Goal: Task Accomplishment & Management: Use online tool/utility

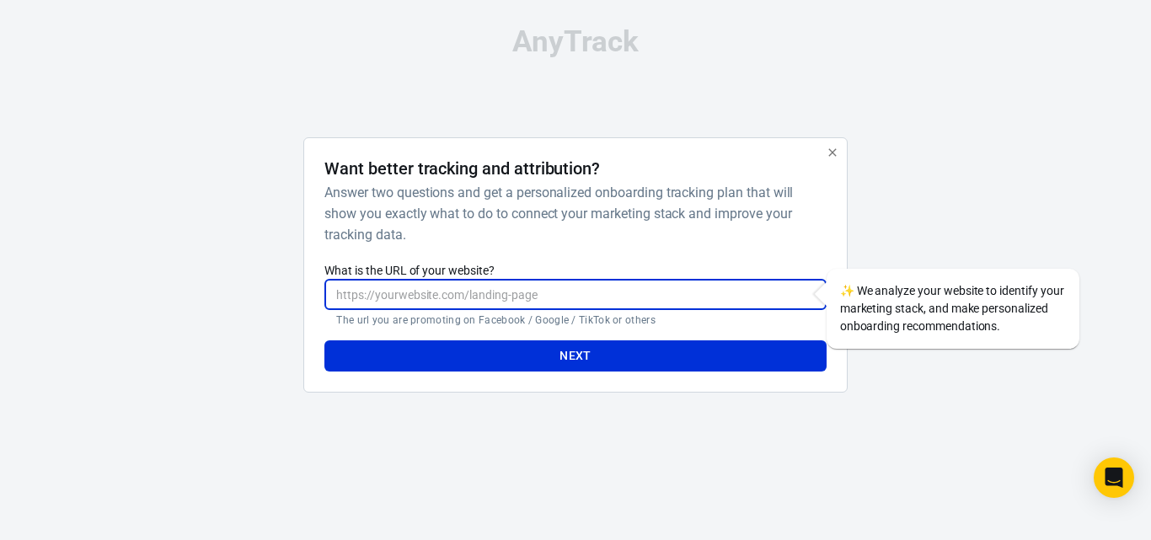
paste input "hyTclIMACzZ0fRWPIgFw-m4OPxf_2qD28L8sNa1c"
click at [485, 360] on button "Next" at bounding box center [574, 355] width 501 height 31
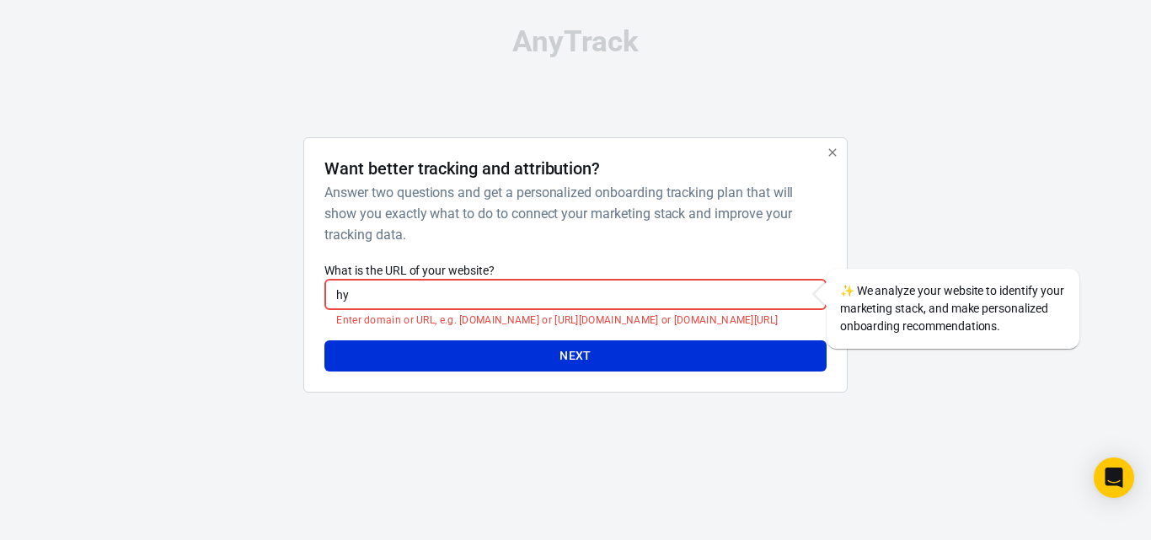
type input "h"
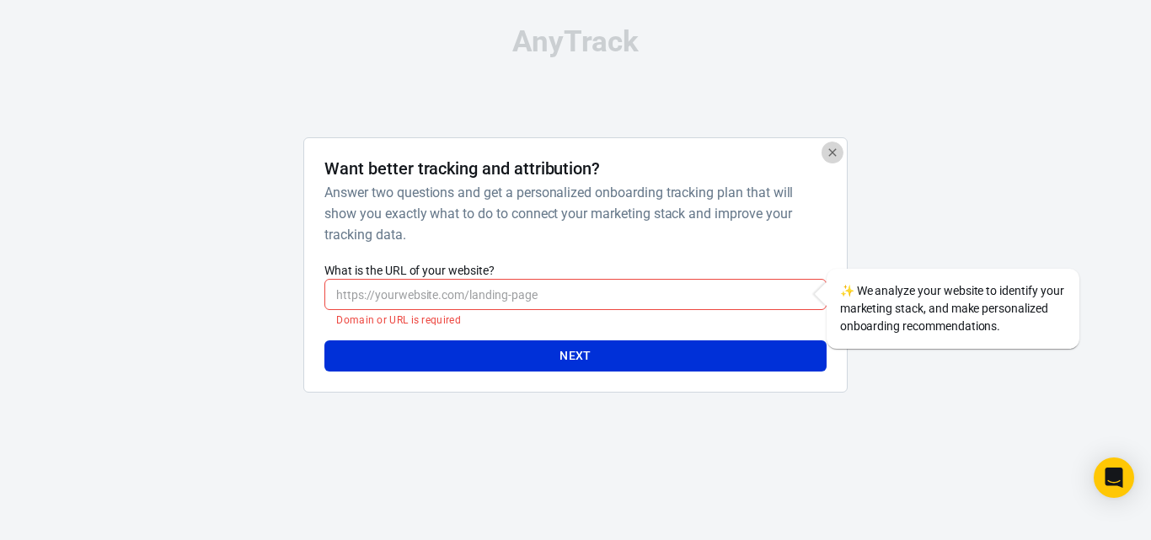
click at [832, 152] on icon "button" at bounding box center [832, 152] width 8 height 8
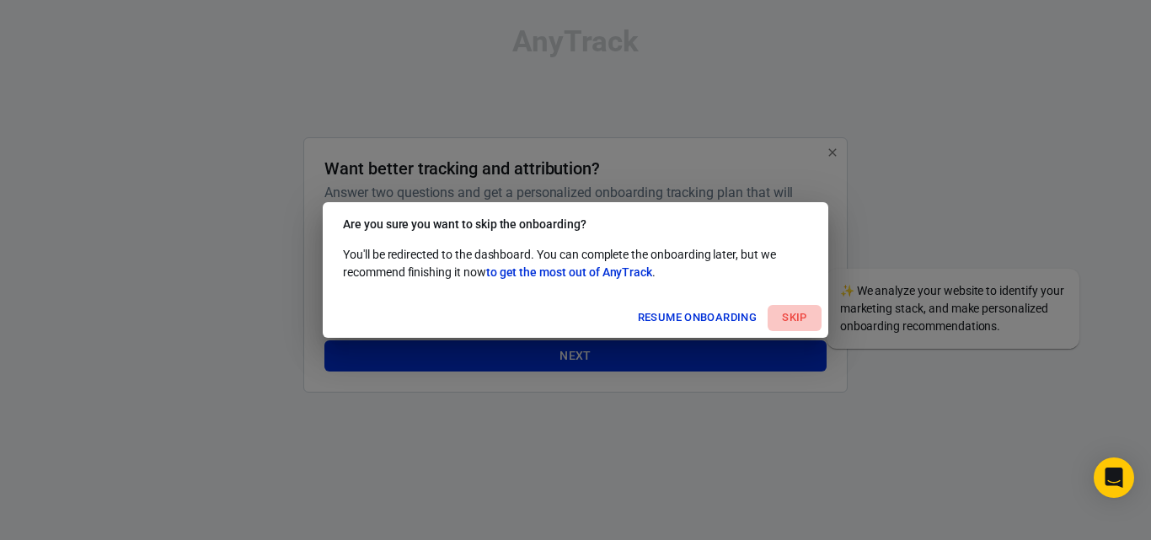
click at [794, 314] on button "Skip" at bounding box center [795, 318] width 54 height 26
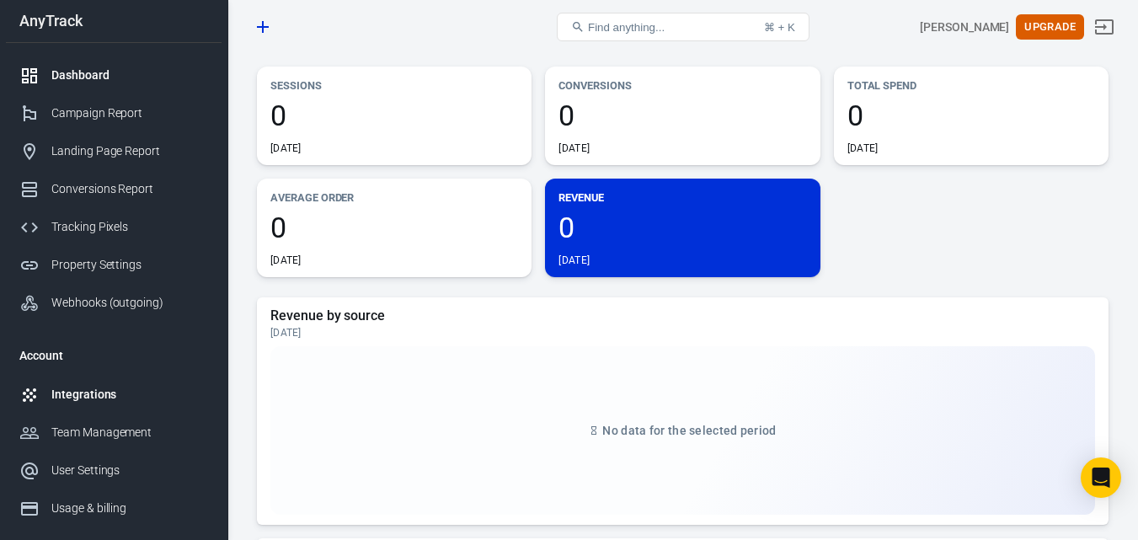
click at [78, 394] on div "Integrations" at bounding box center [129, 395] width 157 height 18
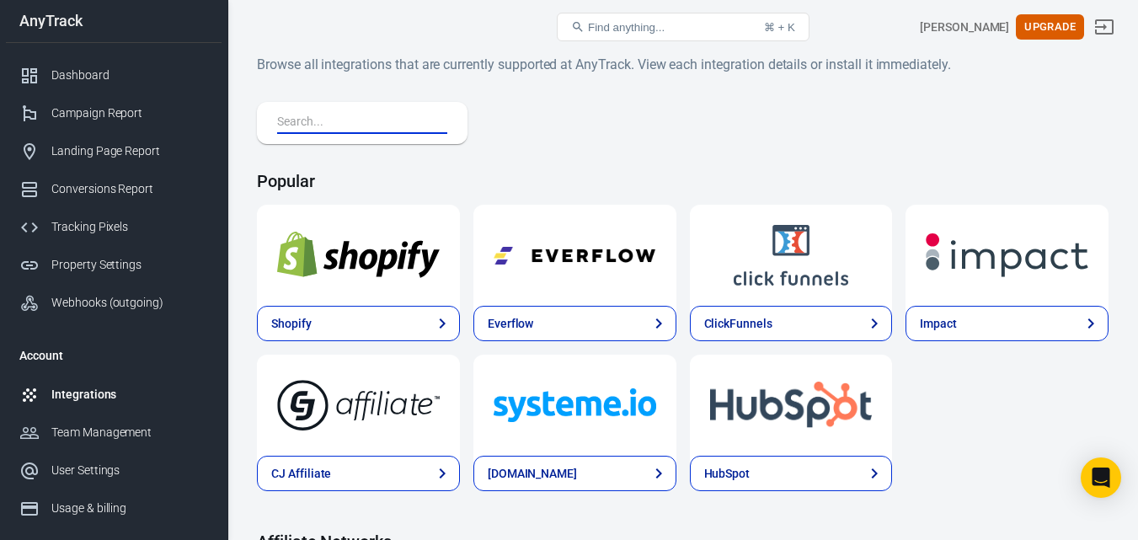
click at [367, 112] on input "text" at bounding box center [358, 123] width 163 height 22
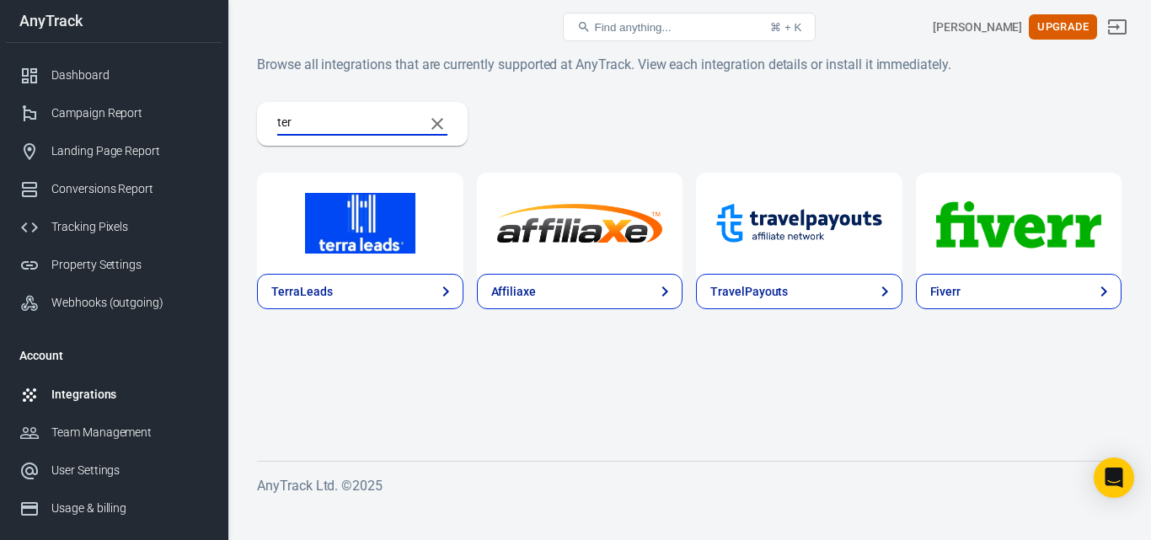
type input "ter"
click at [341, 234] on img at bounding box center [360, 223] width 166 height 61
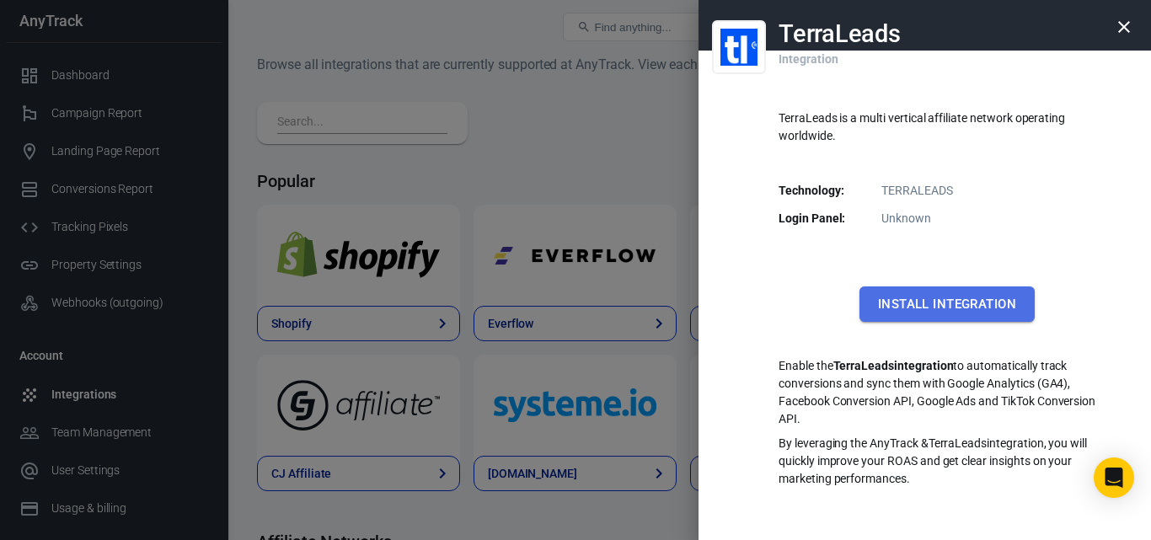
click at [970, 296] on button "Install Integration" at bounding box center [946, 303] width 175 height 35
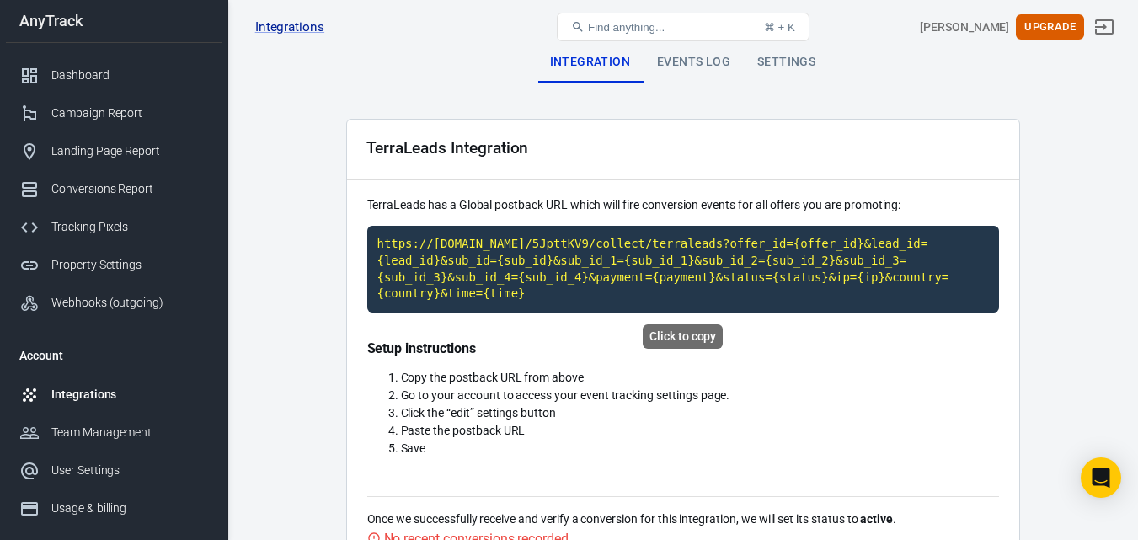
click at [674, 339] on div "Click to copy" at bounding box center [683, 336] width 80 height 24
click at [737, 141] on div "TerraLeads Integration" at bounding box center [683, 150] width 672 height 61
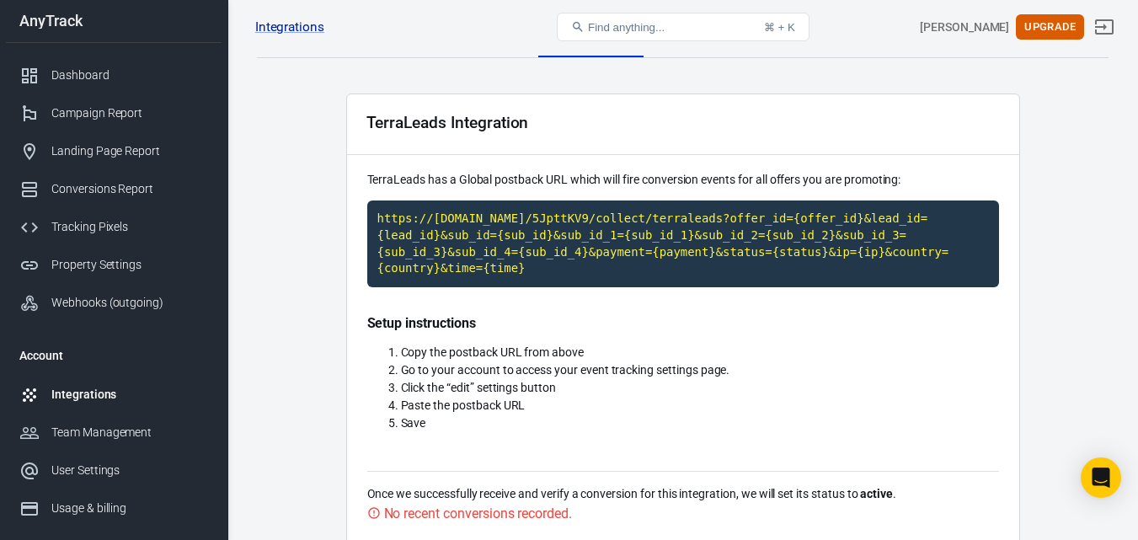
scroll to position [26, 0]
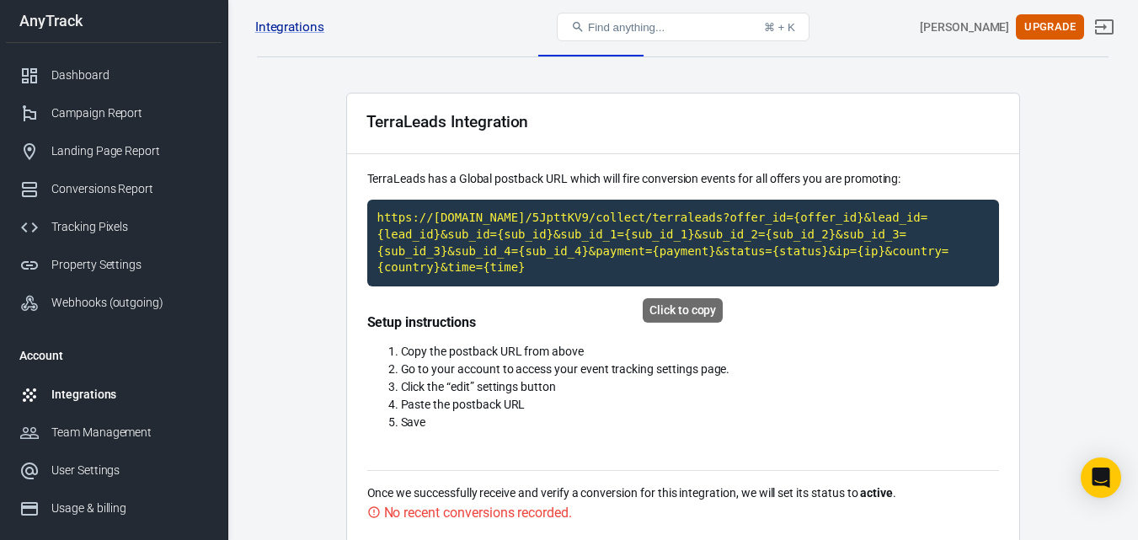
click at [526, 242] on code "https://[DOMAIN_NAME]/5JpttKV9/collect/terraleads?offer_id={offer_id}&lead_id={…" at bounding box center [683, 243] width 632 height 86
click at [542, 321] on h4 "Setup instructions" at bounding box center [683, 322] width 632 height 18
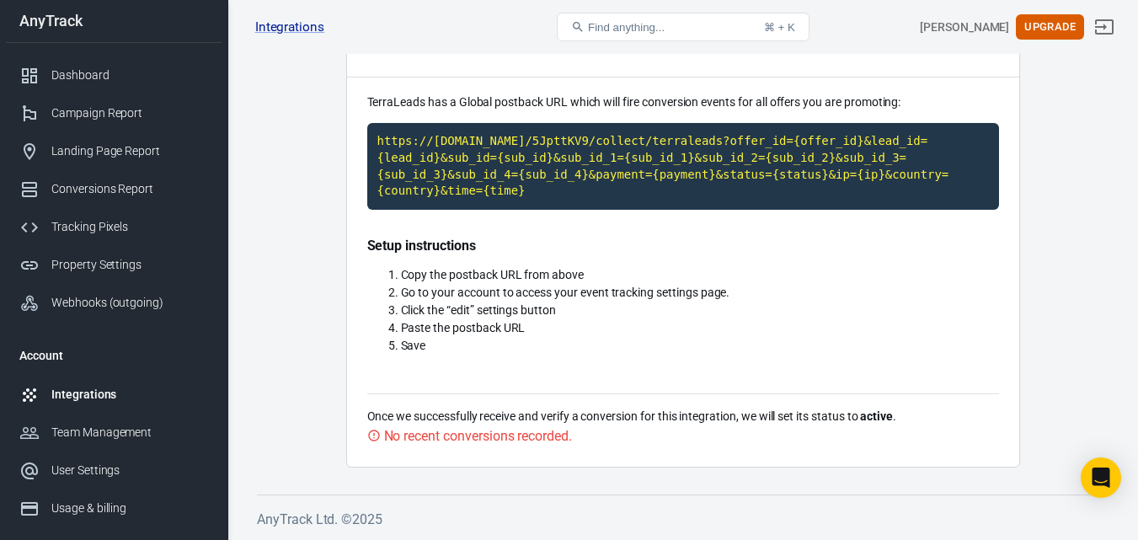
click at [466, 435] on div "No recent conversions recorded." at bounding box center [478, 435] width 188 height 21
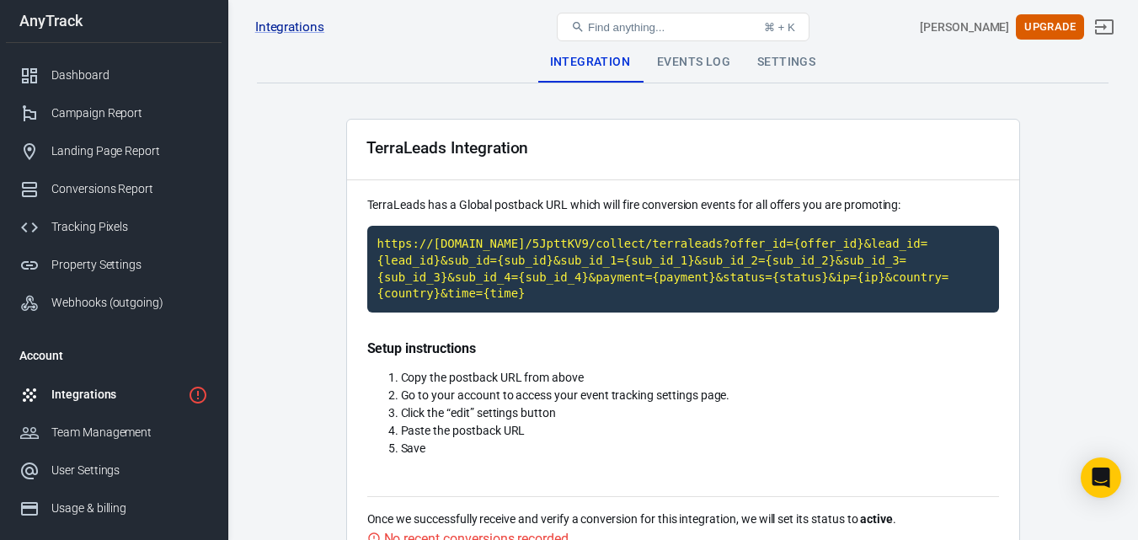
click at [92, 398] on div "Integrations" at bounding box center [116, 395] width 130 height 18
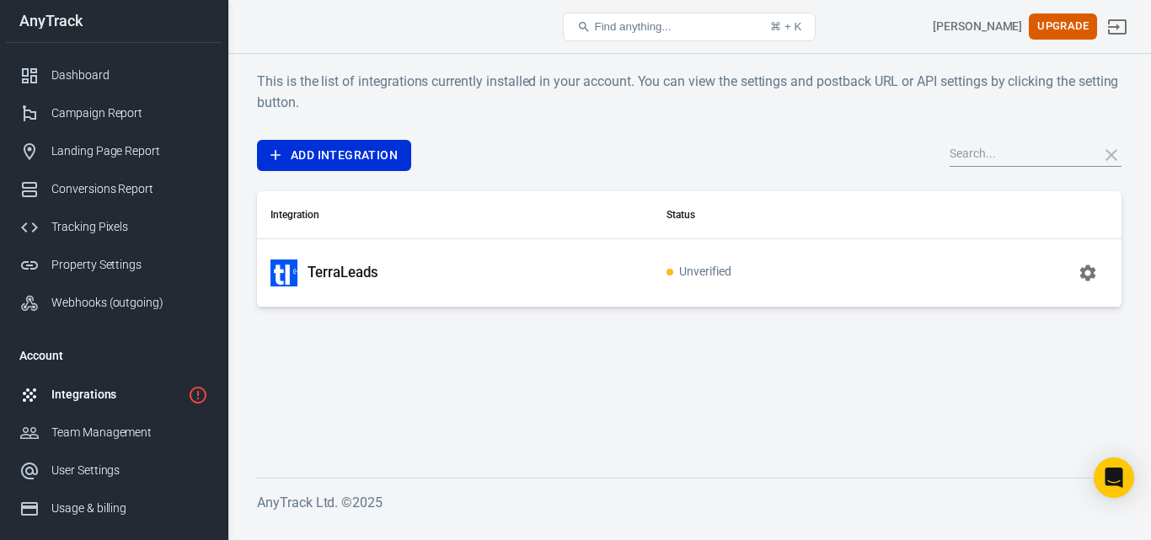
click at [689, 276] on span "Unverified" at bounding box center [698, 272] width 65 height 14
click at [677, 270] on span "Unverified" at bounding box center [698, 272] width 65 height 14
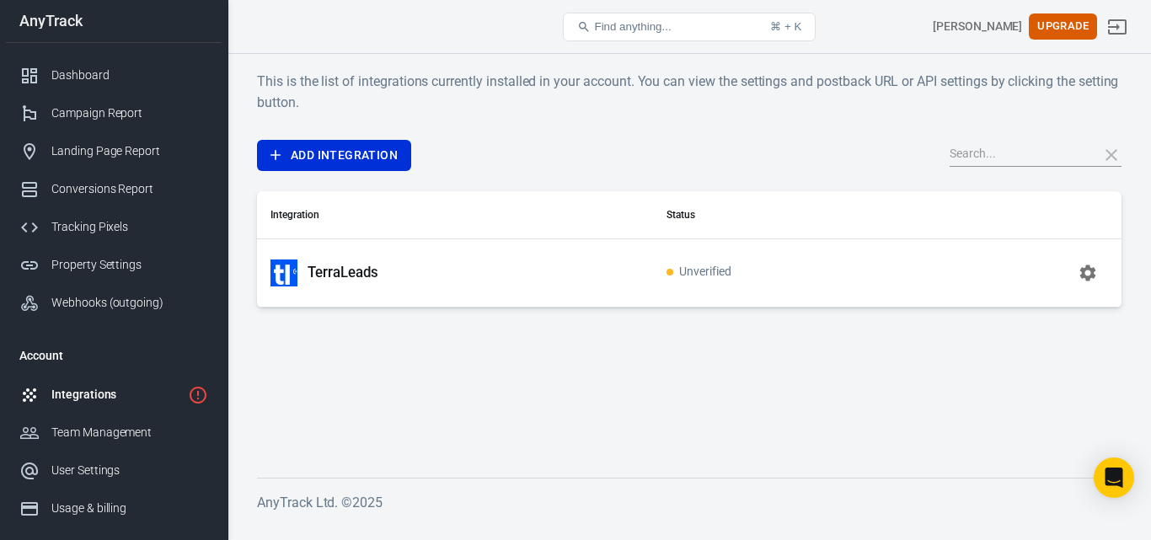
click at [574, 256] on td "TerraLeads" at bounding box center [455, 272] width 396 height 68
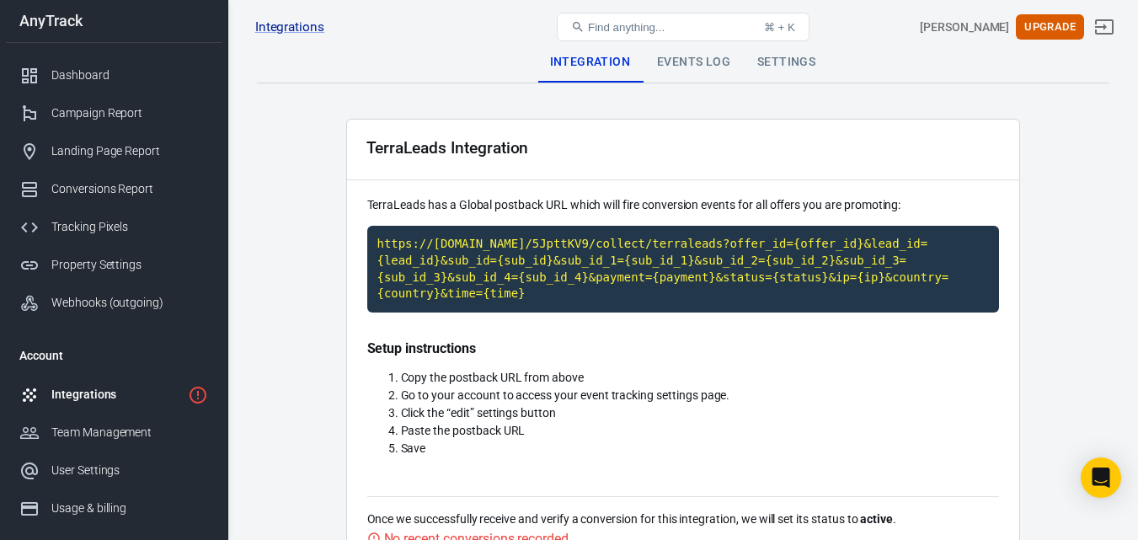
scroll to position [103, 0]
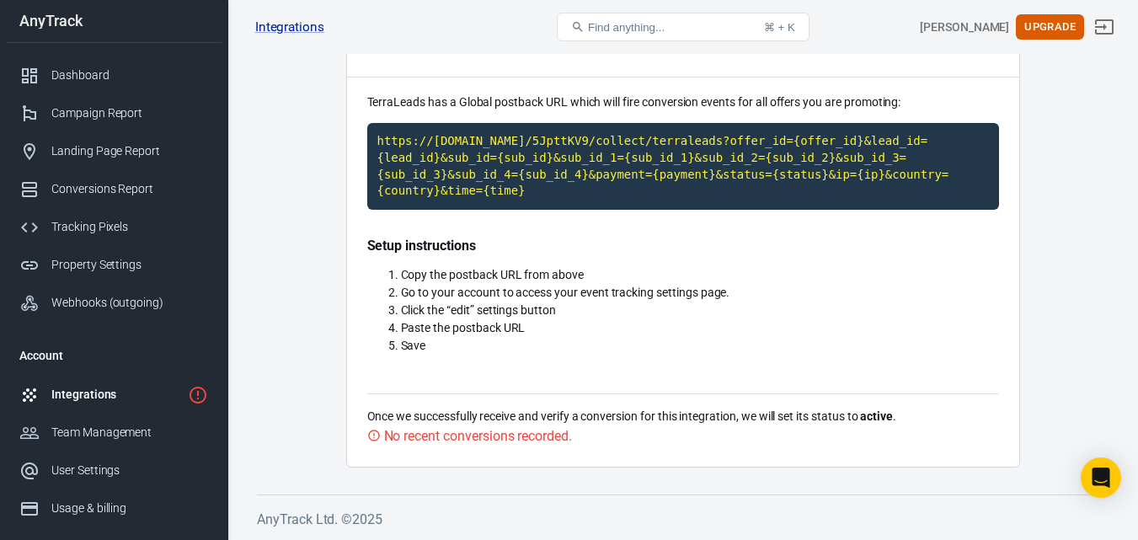
click at [78, 395] on div "Integrations" at bounding box center [116, 395] width 130 height 18
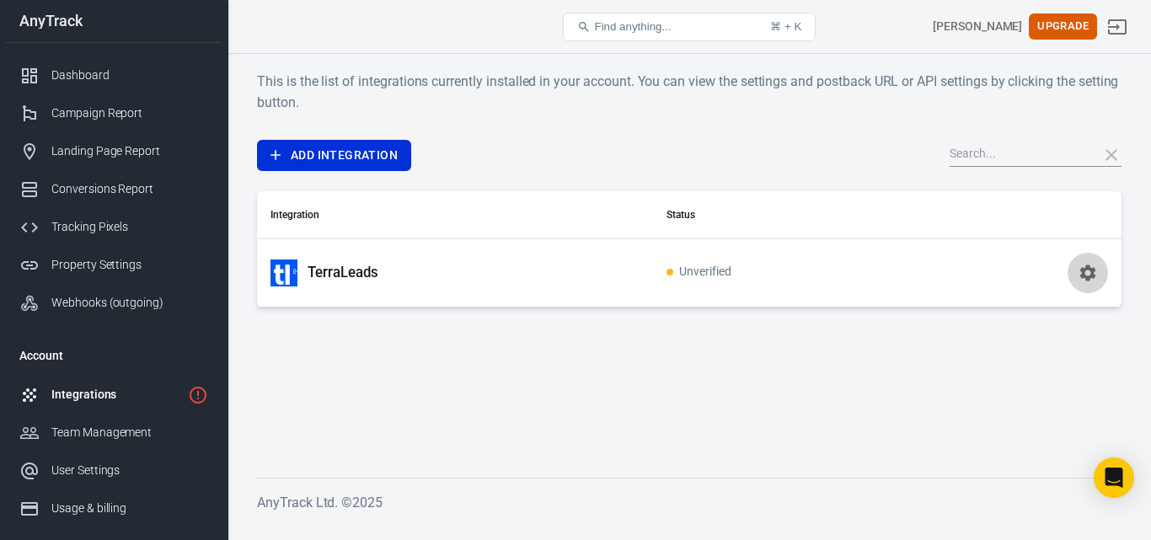
click at [1084, 265] on icon "button" at bounding box center [1088, 273] width 20 height 20
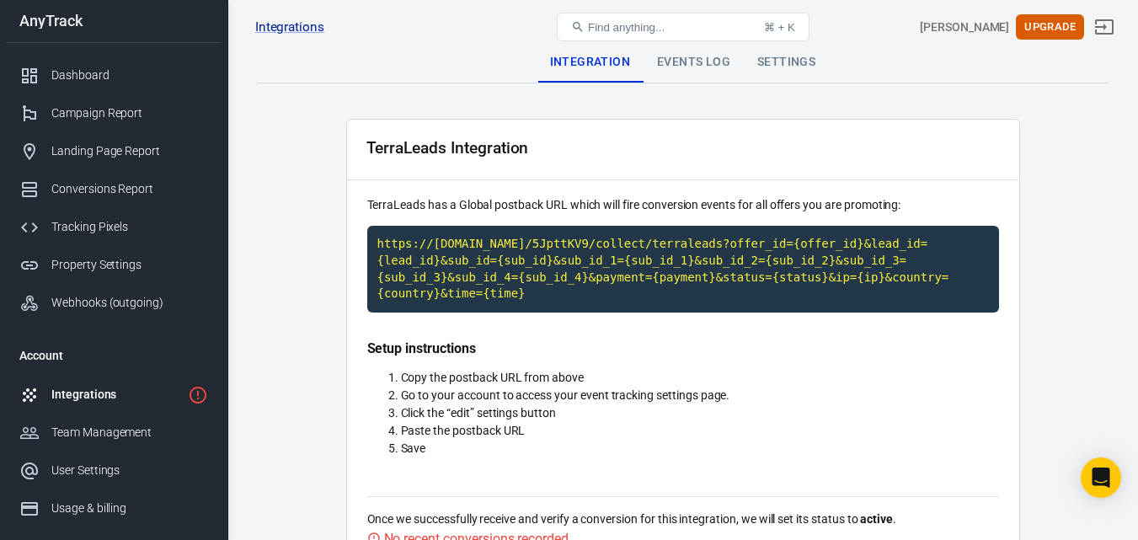
scroll to position [103, 0]
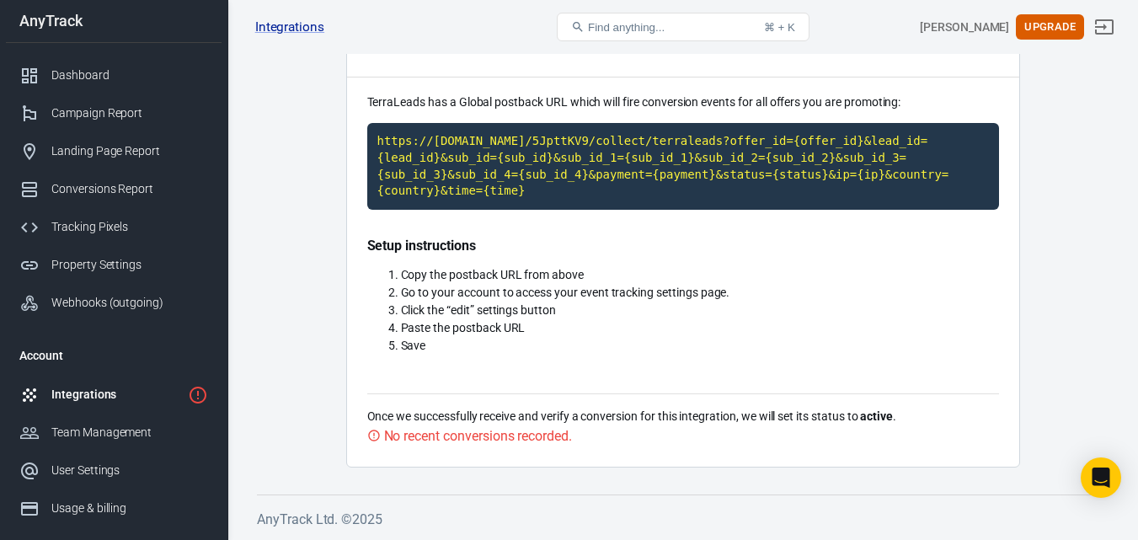
click at [502, 441] on div "No recent conversions recorded." at bounding box center [478, 435] width 188 height 21
click at [532, 435] on div "No recent conversions recorded." at bounding box center [478, 435] width 188 height 21
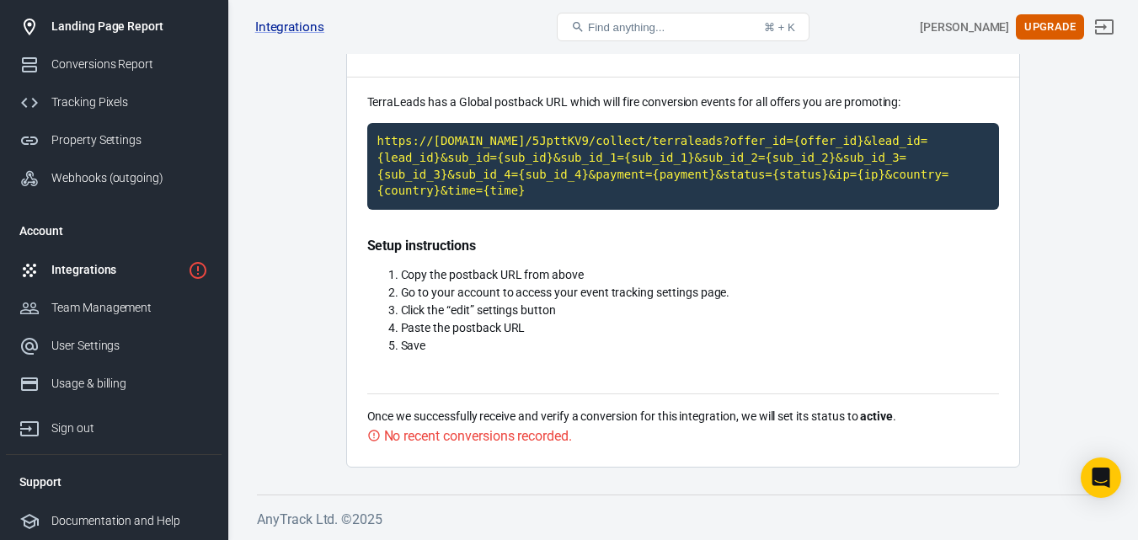
scroll to position [0, 0]
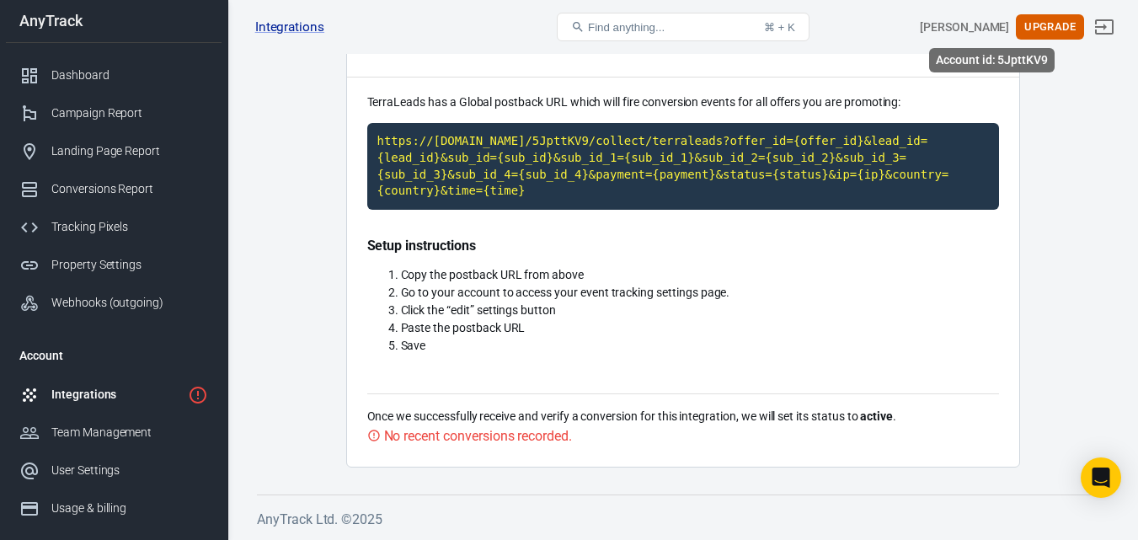
click at [1004, 25] on div "[PERSON_NAME]" at bounding box center [964, 28] width 89 height 18
click at [918, 38] on div "[PERSON_NAME] Upgrade" at bounding box center [975, 27] width 286 height 40
click at [121, 76] on div "Dashboard" at bounding box center [129, 76] width 157 height 18
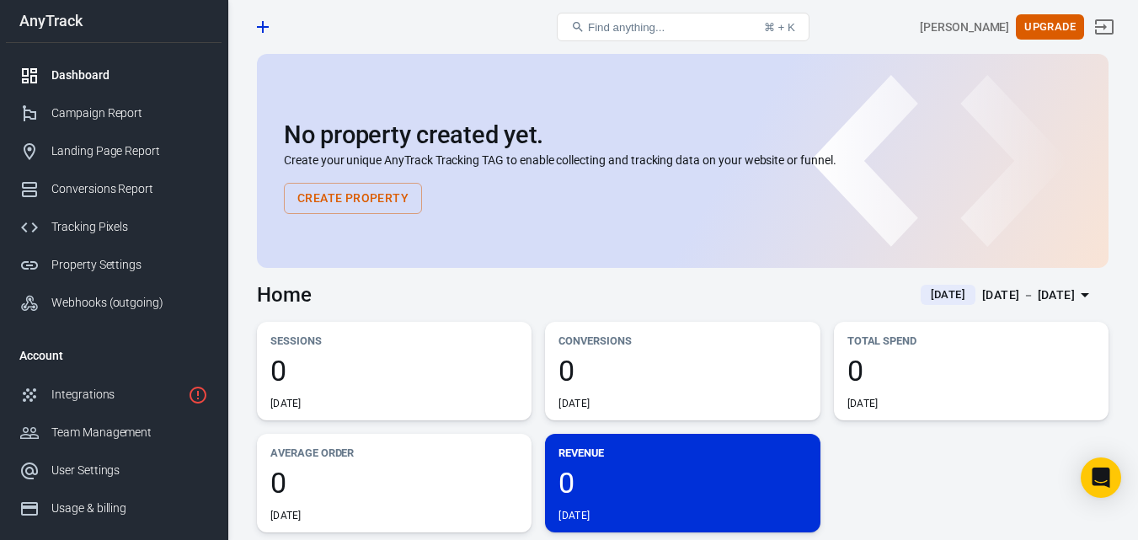
click at [892, 54] on icon at bounding box center [940, 160] width 337 height 337
click at [133, 271] on div "Property Settings" at bounding box center [129, 265] width 157 height 18
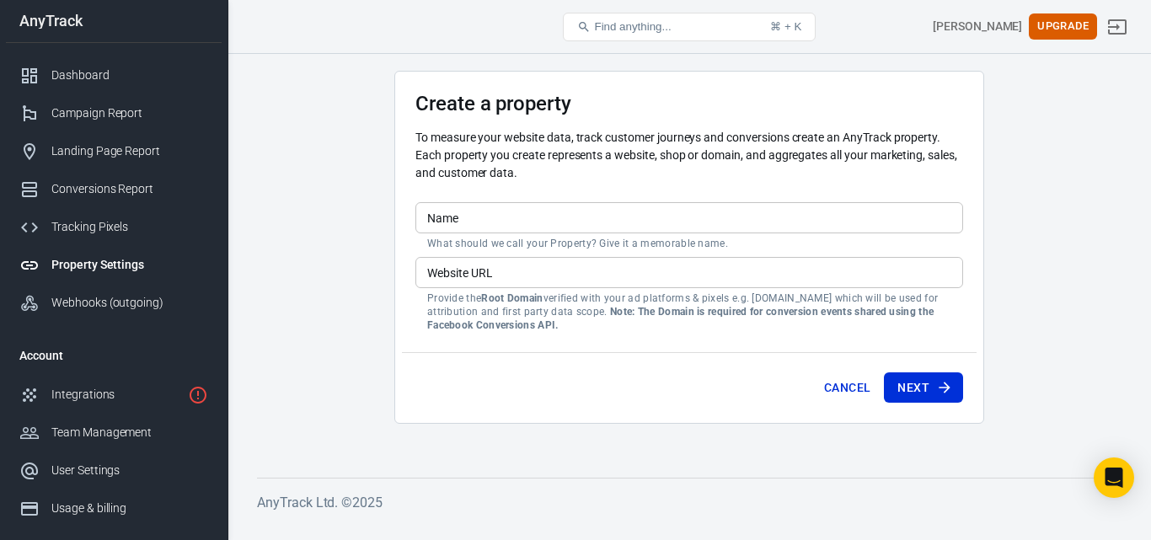
click at [1009, 127] on main "Create a property To measure your website data, track customer journeys and con…" at bounding box center [689, 261] width 864 height 380
click at [864, 392] on button "Cancel" at bounding box center [847, 387] width 60 height 31
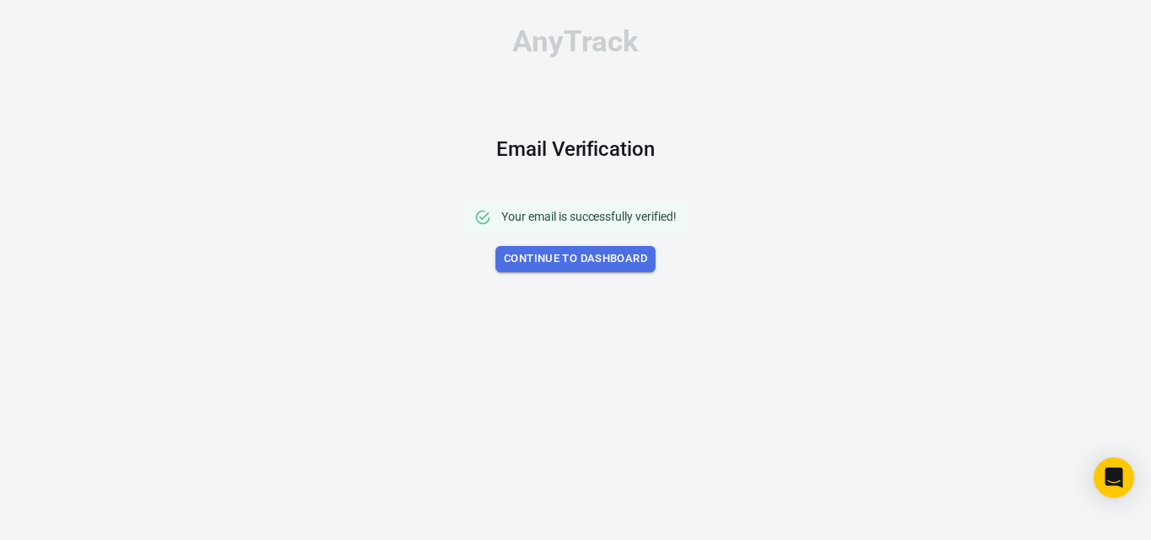
click at [572, 260] on link "Continue to Dashboard" at bounding box center [575, 259] width 160 height 26
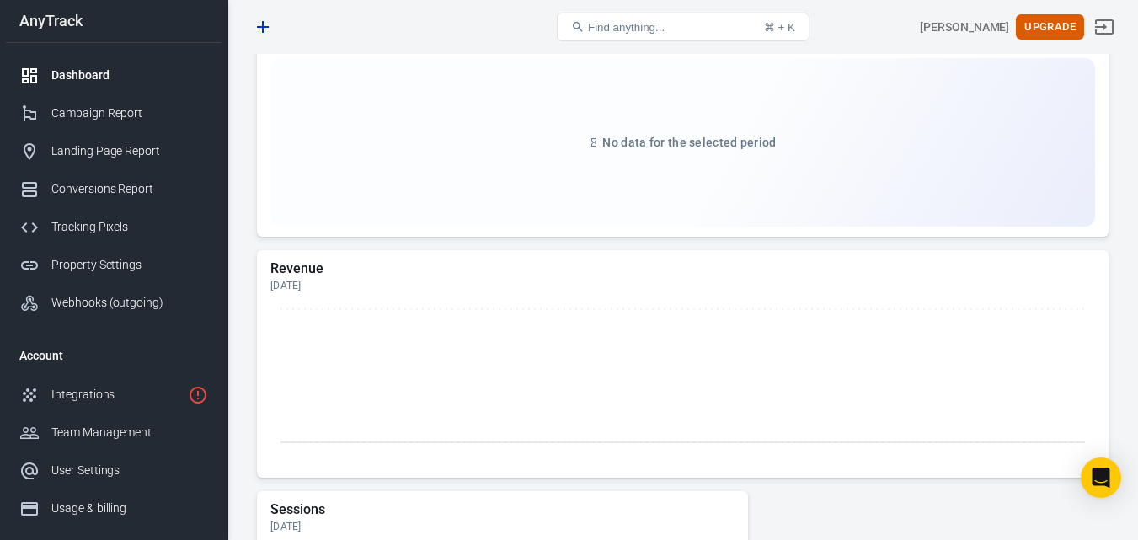
scroll to position [544, 0]
click at [96, 401] on div "Integrations" at bounding box center [116, 395] width 130 height 18
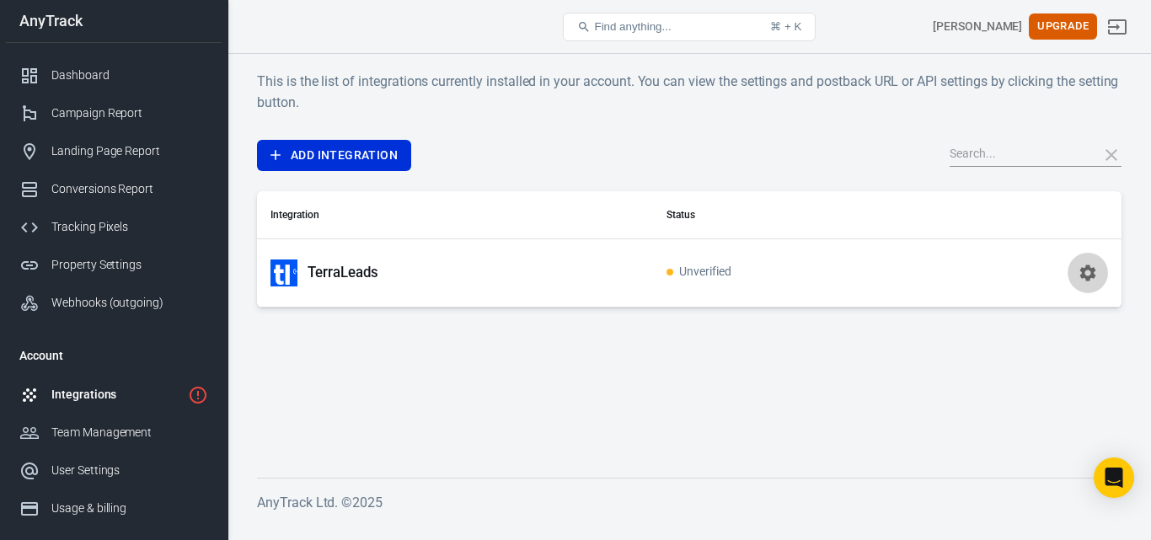
click at [1084, 258] on button "button" at bounding box center [1088, 273] width 40 height 40
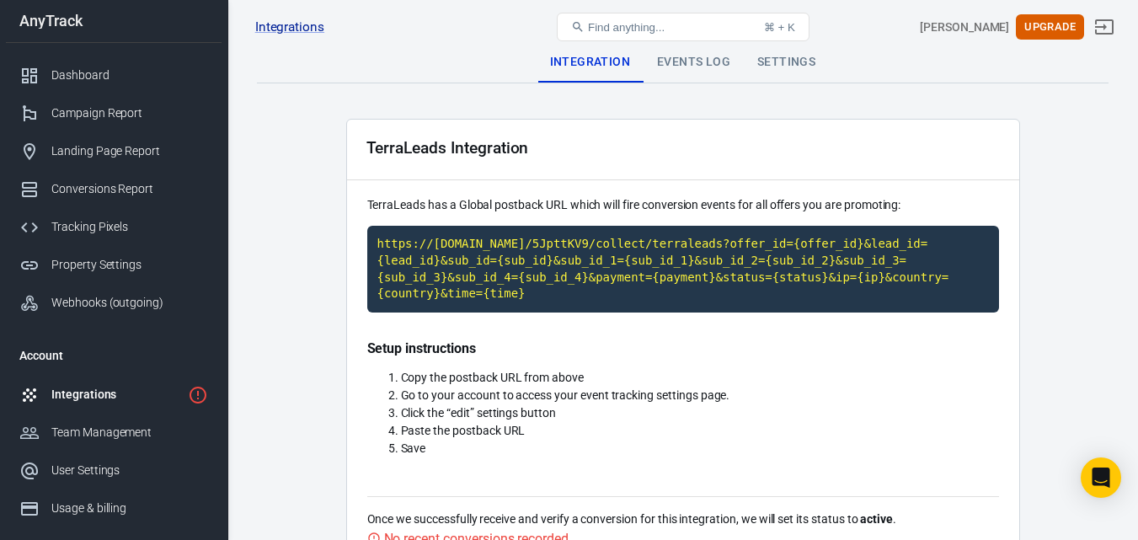
drag, startPoint x: 997, startPoint y: 22, endPoint x: 1053, endPoint y: 120, distance: 112.9
click at [1053, 120] on main "Integration Events Log Settings TerraLeads Integration TerraLeads has a Global …" at bounding box center [683, 306] width 852 height 528
click at [1051, 119] on main "Integration Events Log Settings TerraLeads Integration TerraLeads has a Global …" at bounding box center [683, 306] width 852 height 528
click at [975, 20] on div "[PERSON_NAME]" at bounding box center [964, 28] width 89 height 18
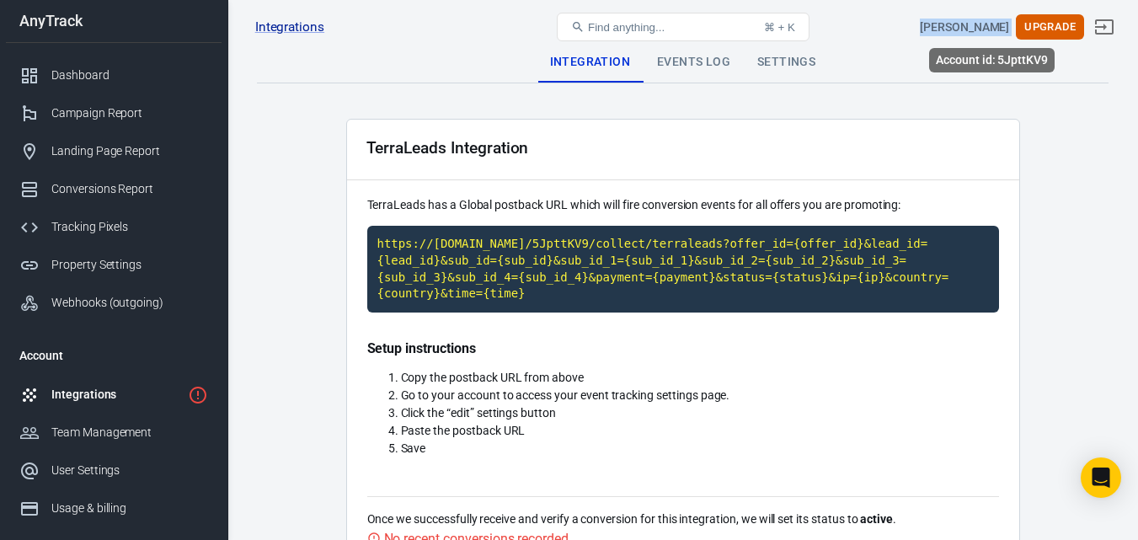
click at [975, 20] on div "[PERSON_NAME]" at bounding box center [964, 28] width 89 height 18
click at [970, 23] on div "[PERSON_NAME]" at bounding box center [964, 28] width 89 height 18
drag, startPoint x: 997, startPoint y: 55, endPoint x: 1065, endPoint y: 58, distance: 68.3
click at [1065, 58] on div "Integration Events Log Settings" at bounding box center [683, 62] width 852 height 40
click at [998, 24] on div "[PERSON_NAME]" at bounding box center [964, 28] width 89 height 18
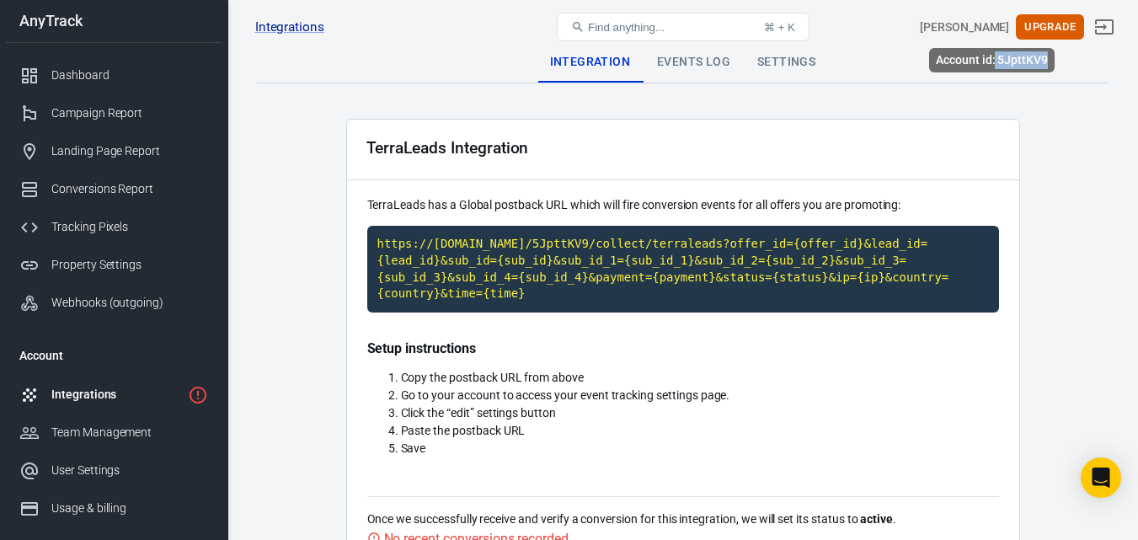
drag, startPoint x: 996, startPoint y: 52, endPoint x: 1051, endPoint y: 61, distance: 55.4
click at [1051, 61] on div "Account id: 5JpttKV9" at bounding box center [992, 60] width 126 height 24
copy div "5JpttKV9"
